Goal: Task Accomplishment & Management: Use online tool/utility

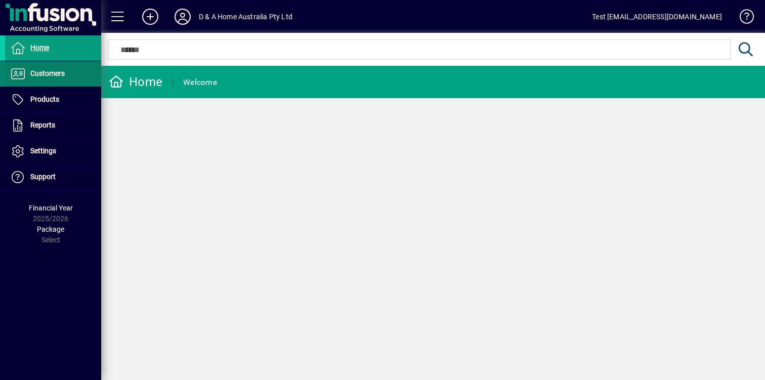
click at [74, 70] on span at bounding box center [53, 74] width 96 height 24
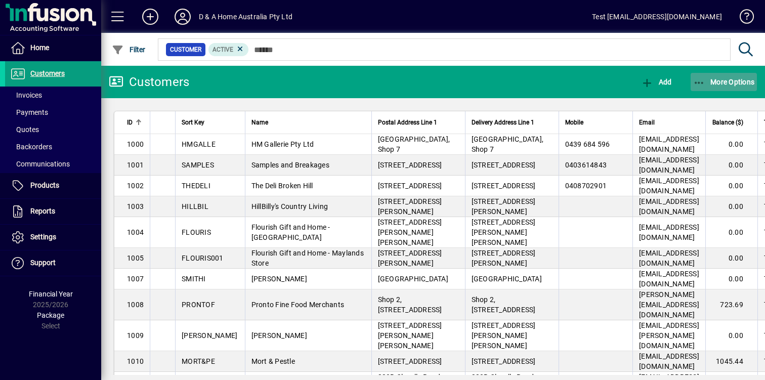
click at [702, 92] on span "button" at bounding box center [724, 82] width 67 height 24
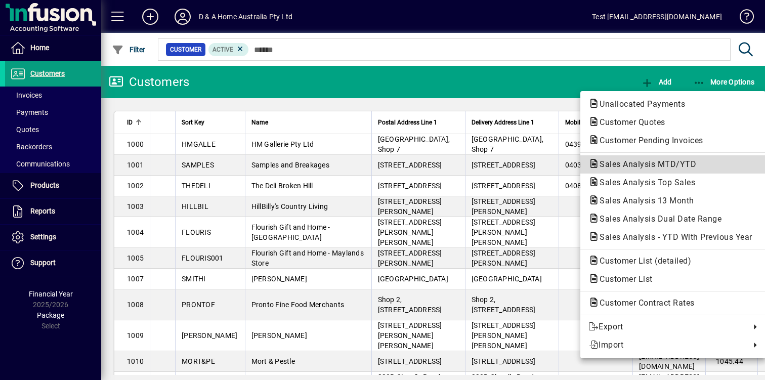
click at [655, 158] on span "Sales Analysis MTD/YTD" at bounding box center [673, 164] width 169 height 12
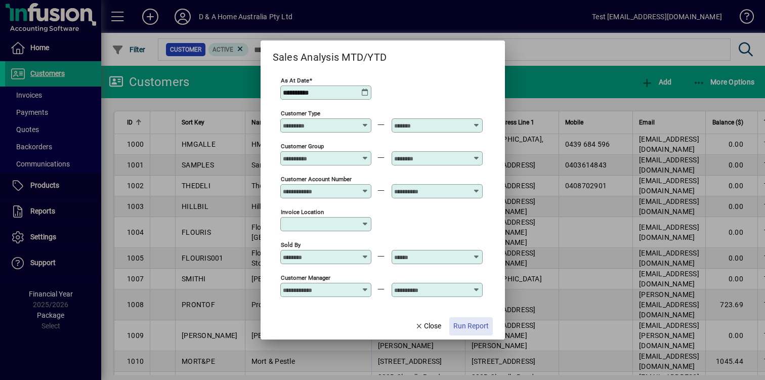
click at [462, 319] on span "button" at bounding box center [471, 326] width 44 height 24
click at [431, 328] on span "Close" at bounding box center [428, 326] width 26 height 11
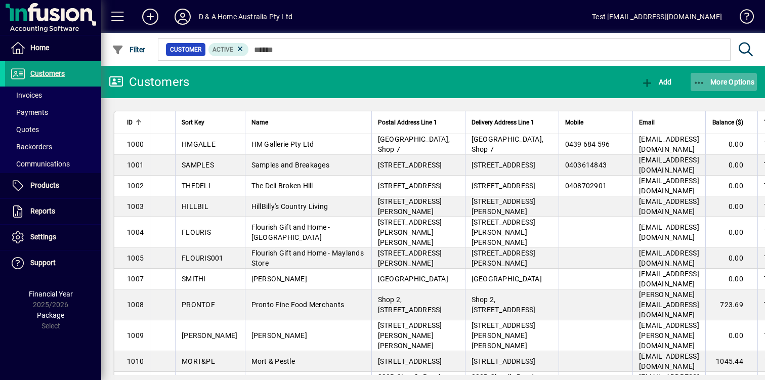
click at [703, 90] on span "button" at bounding box center [724, 82] width 67 height 24
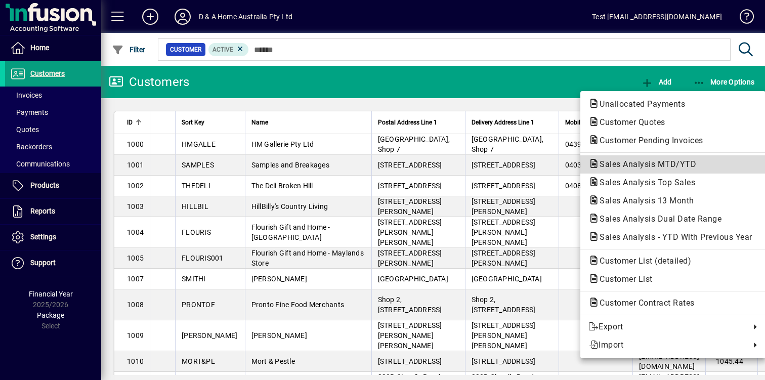
click at [662, 168] on span "Sales Analysis MTD/YTD" at bounding box center [645, 164] width 113 height 10
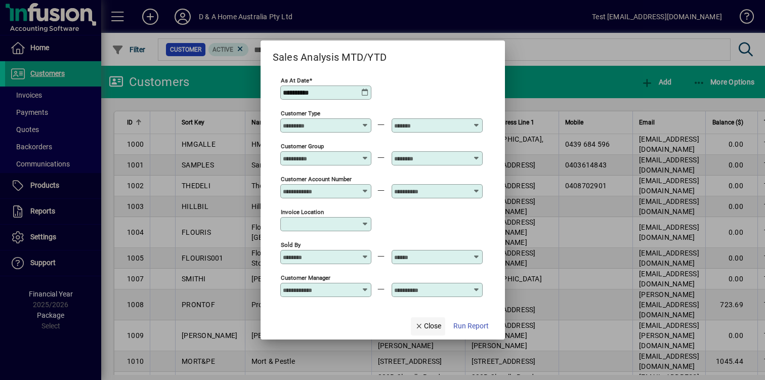
click at [419, 327] on span "Close" at bounding box center [428, 326] width 26 height 11
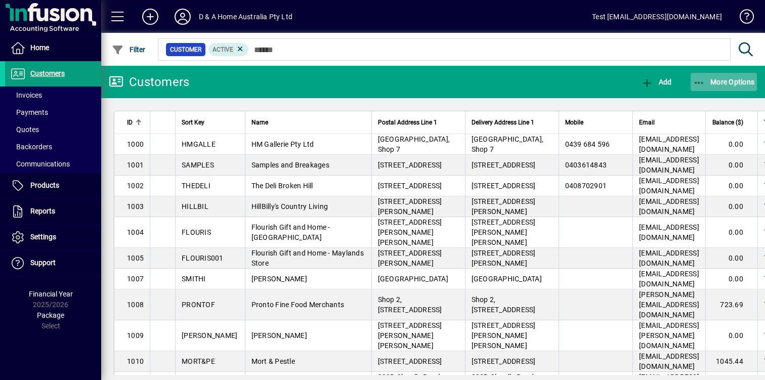
click at [703, 86] on icon "button" at bounding box center [699, 83] width 13 height 10
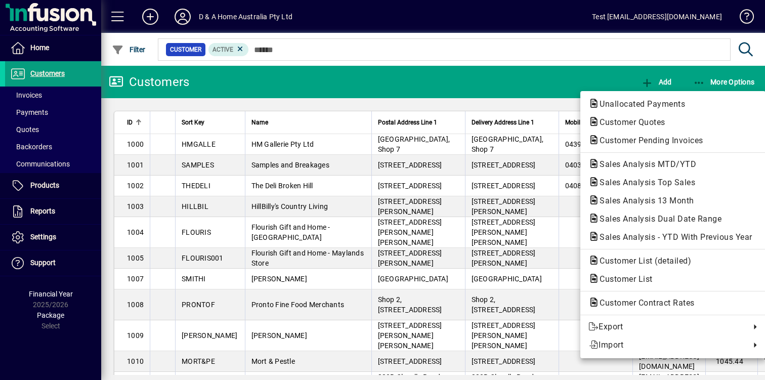
click at [441, 80] on div at bounding box center [382, 190] width 765 height 380
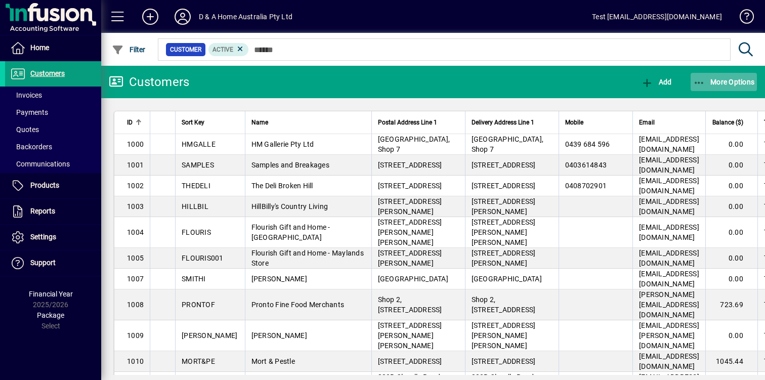
click at [698, 78] on icon "button" at bounding box center [699, 83] width 13 height 10
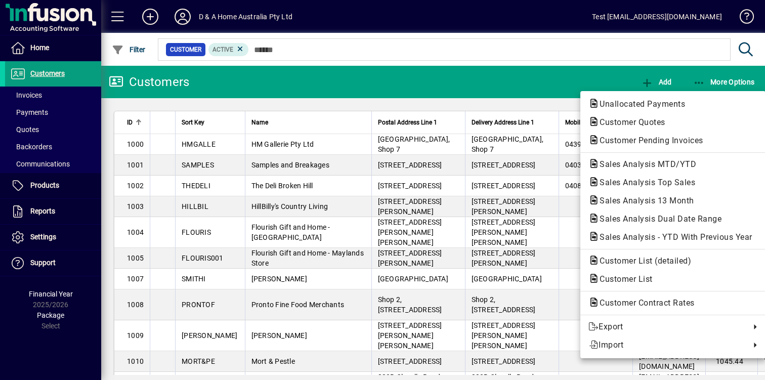
click at [442, 94] on div at bounding box center [382, 190] width 765 height 380
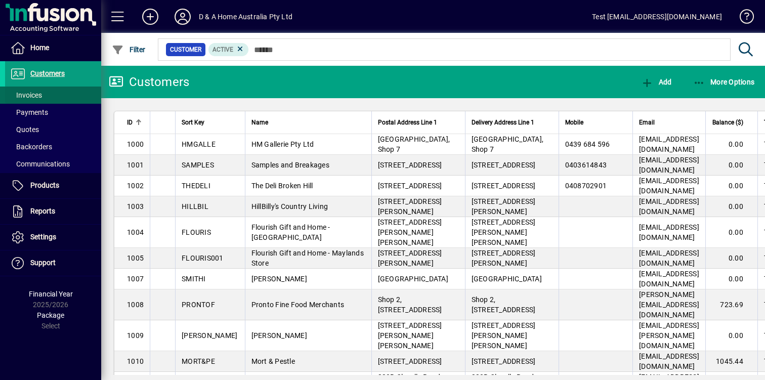
click at [29, 97] on span "Invoices" at bounding box center [26, 95] width 32 height 8
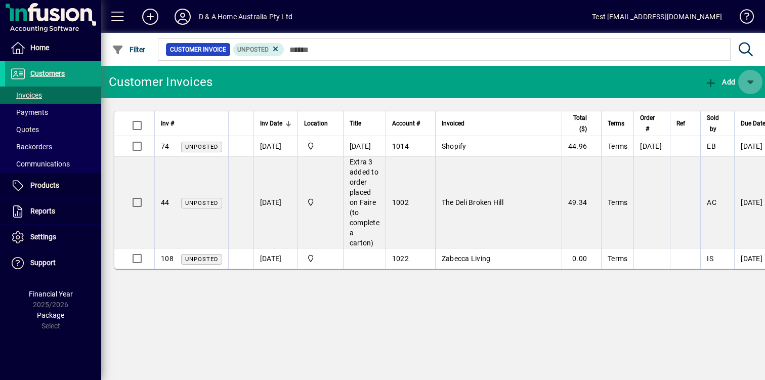
click at [753, 93] on span "button" at bounding box center [750, 82] width 24 height 24
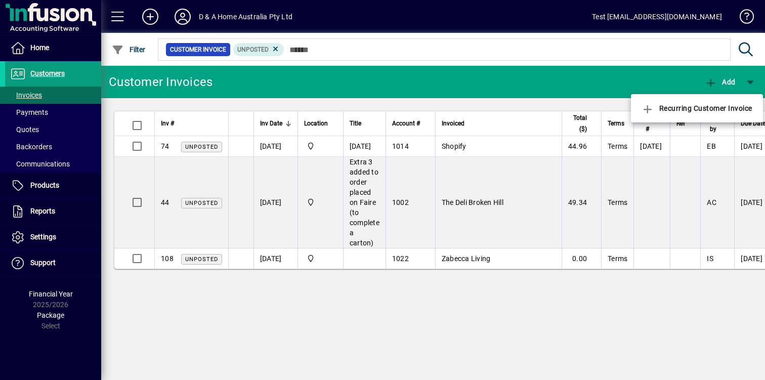
click at [750, 83] on div at bounding box center [382, 190] width 765 height 380
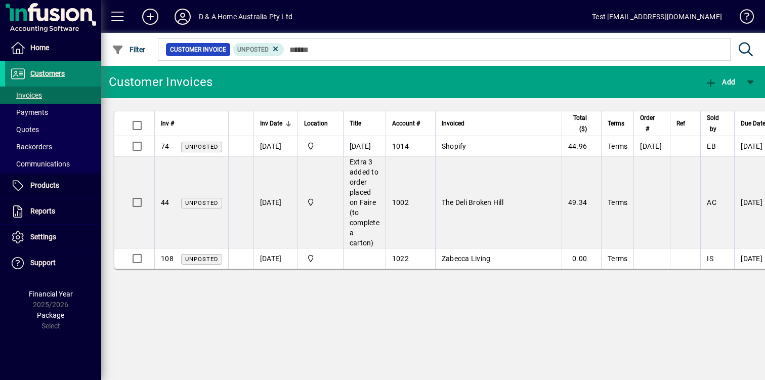
click at [52, 73] on span "Customers" at bounding box center [47, 73] width 34 height 8
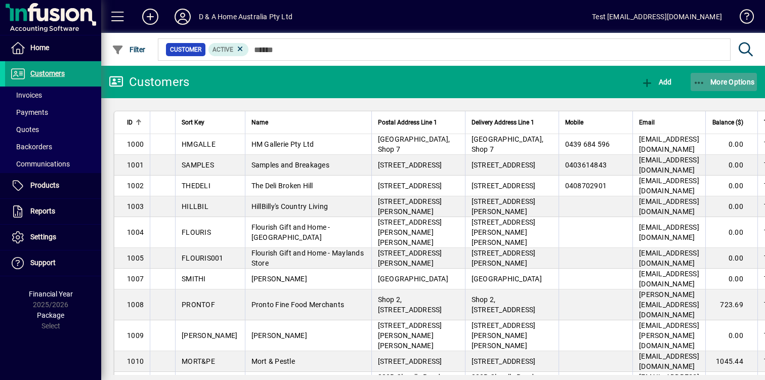
click at [706, 76] on span "button" at bounding box center [724, 82] width 67 height 24
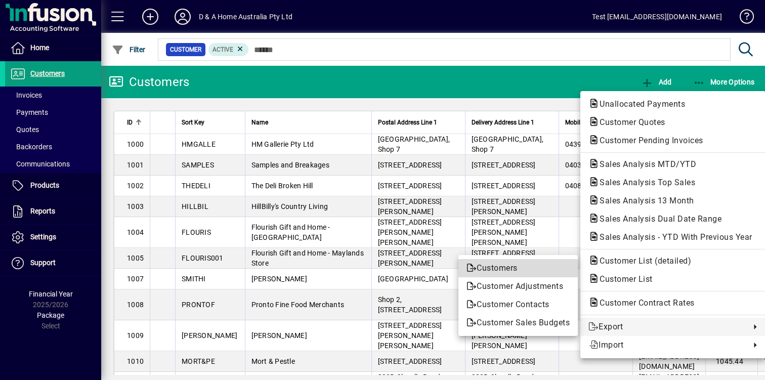
click at [542, 267] on span "Customers" at bounding box center [518, 268] width 103 height 12
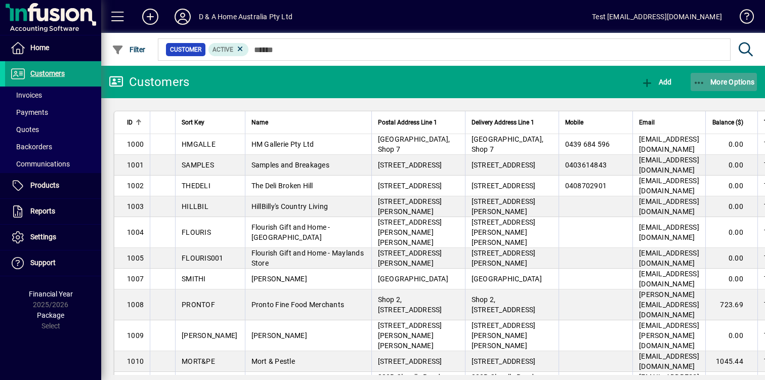
click at [700, 84] on icon "button" at bounding box center [699, 83] width 13 height 10
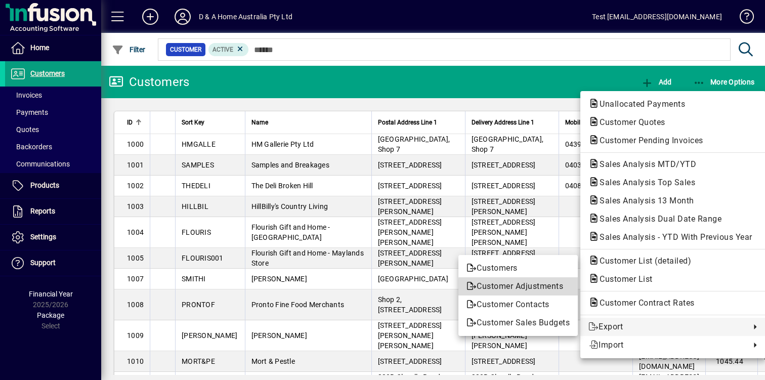
click at [559, 289] on span "Customer Adjustments" at bounding box center [518, 286] width 103 height 12
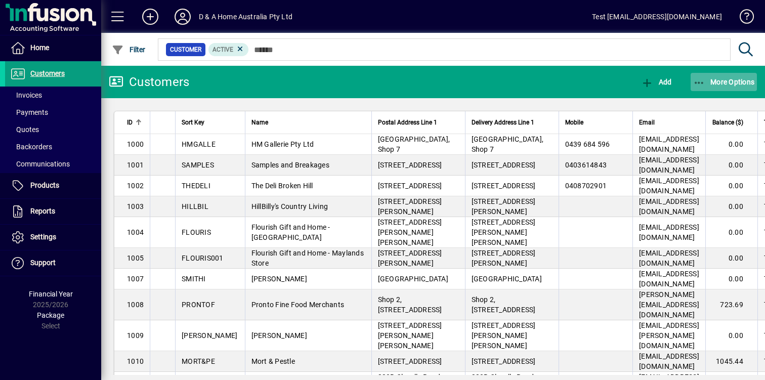
click at [698, 84] on icon "button" at bounding box center [699, 83] width 13 height 10
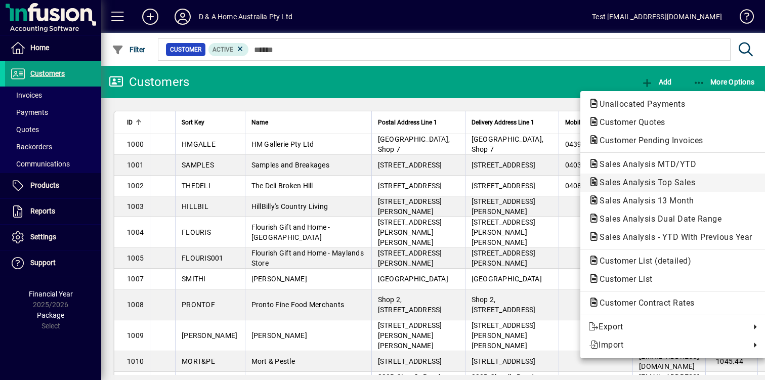
click at [667, 180] on span "Sales Analysis Top Sales" at bounding box center [645, 183] width 112 height 10
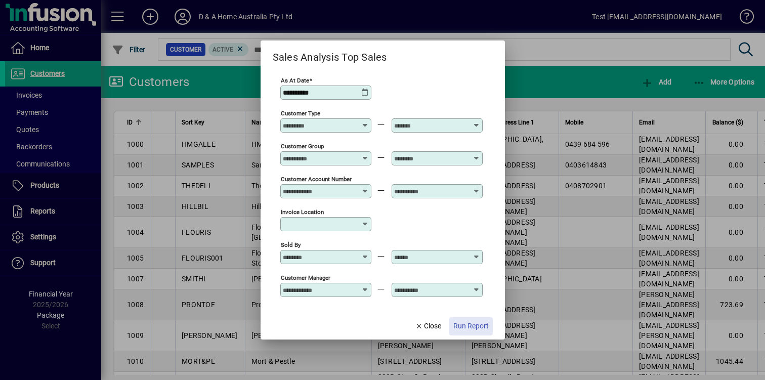
click at [456, 325] on span "Run Report" at bounding box center [470, 326] width 35 height 11
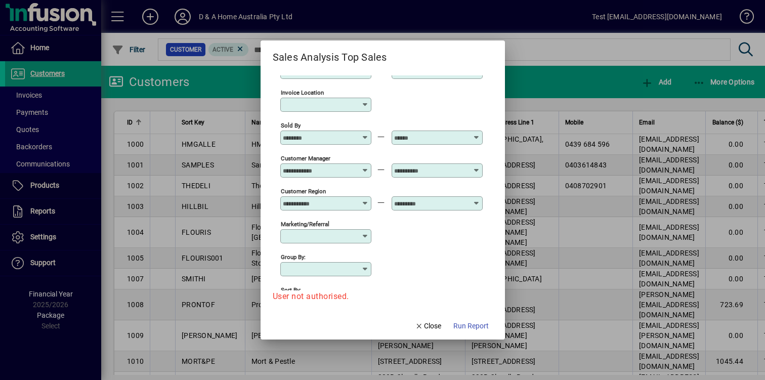
scroll to position [120, 0]
click at [347, 134] on input "Sold By" at bounding box center [320, 137] width 74 height 8
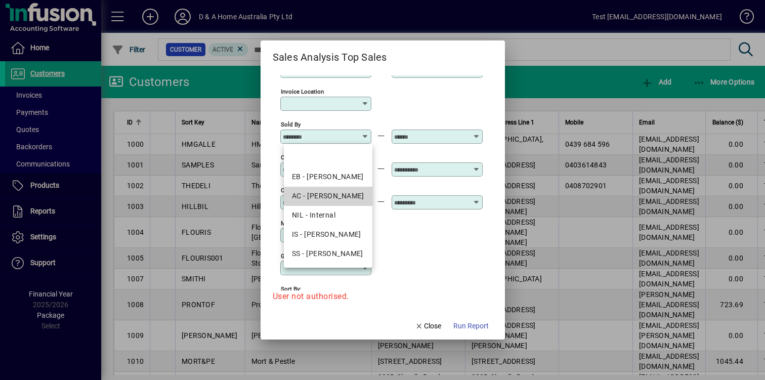
click at [338, 203] on mat-option "AC - [PERSON_NAME]" at bounding box center [328, 196] width 89 height 19
type input "**********"
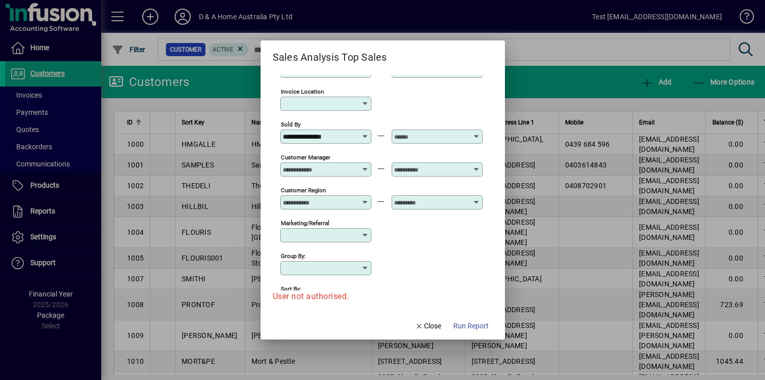
click at [439, 141] on div at bounding box center [437, 137] width 91 height 14
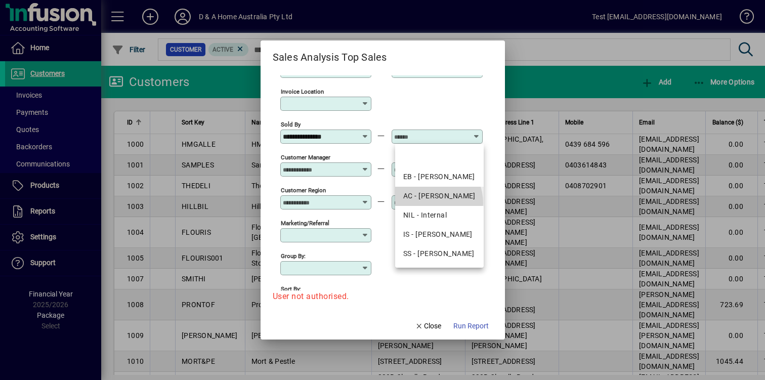
click at [429, 203] on mat-option "AC - [PERSON_NAME]" at bounding box center [439, 196] width 89 height 19
type input "**********"
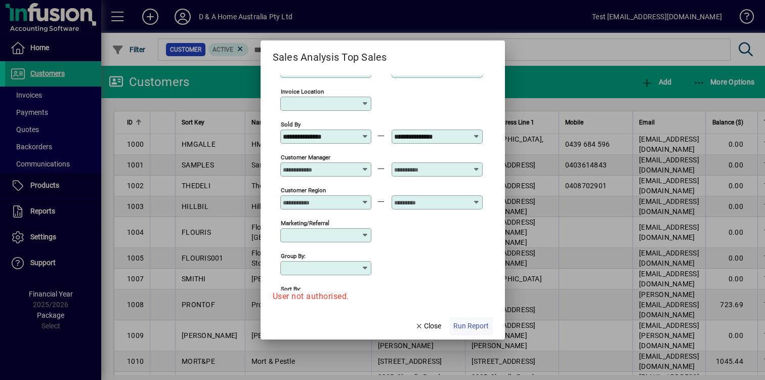
click at [465, 327] on span "Run Report" at bounding box center [470, 326] width 35 height 11
click at [465, 324] on span "Run Report" at bounding box center [470, 326] width 35 height 11
click at [424, 324] on span "Close" at bounding box center [428, 326] width 26 height 11
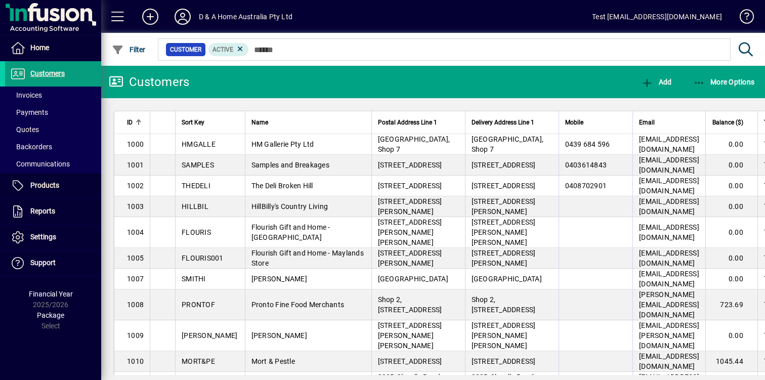
click at [183, 19] on icon at bounding box center [183, 17] width 20 height 16
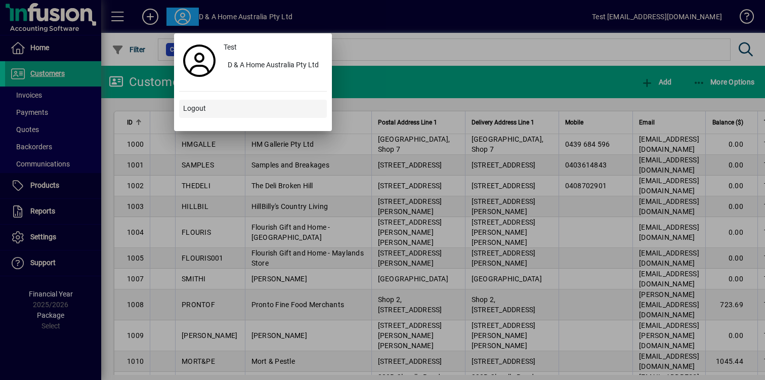
click at [207, 113] on span at bounding box center [253, 109] width 148 height 24
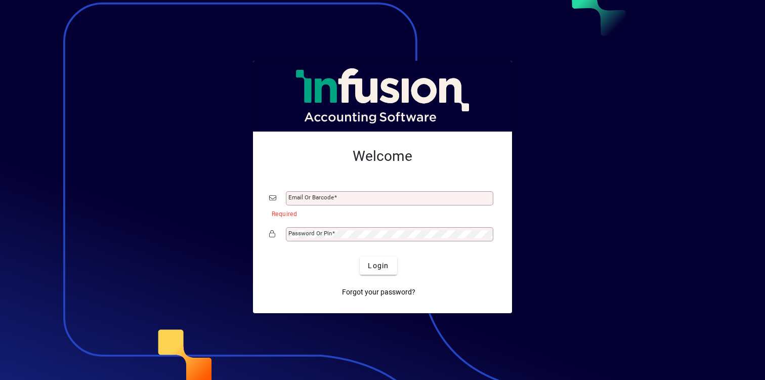
click at [372, 194] on div "Email or Barcode" at bounding box center [389, 198] width 207 height 14
click at [373, 197] on input "Email or Barcode" at bounding box center [390, 198] width 204 height 8
type input "**********"
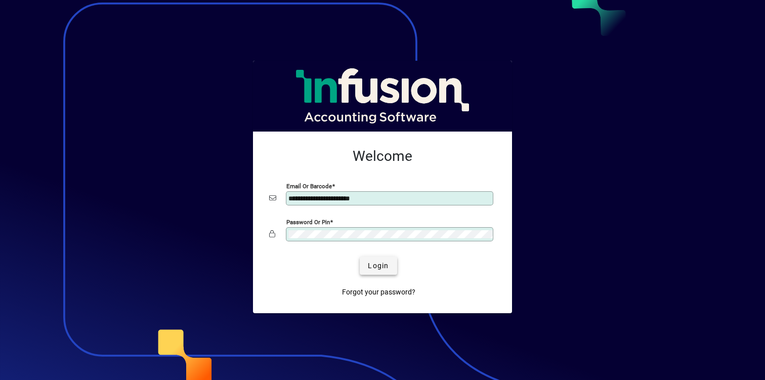
click at [386, 261] on span "Login" at bounding box center [378, 266] width 21 height 11
